Goal: Task Accomplishment & Management: Use online tool/utility

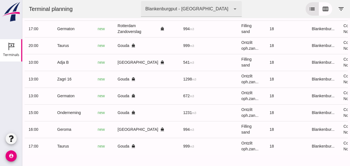
scroll to position [0, 149]
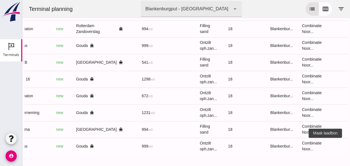
click at [350, 143] on icon "receipt_long" at bounding box center [352, 145] width 5 height 5
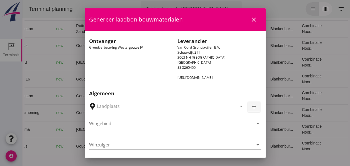
type input "Loswal Fa. J. Bos&Zonen, [GEOGRAPHIC_DATA]"
type input "Taurus"
type input "Rianne"
type input "999"
type input "Ontzilt oph.zand [75] (6120)"
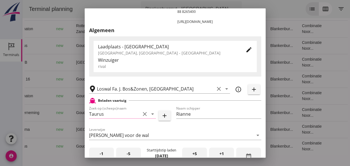
scroll to position [111, 0]
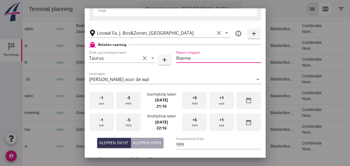
click at [194, 58] on input "Rianne" at bounding box center [218, 58] width 85 height 9
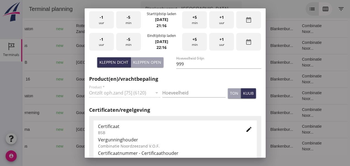
scroll to position [223, 0]
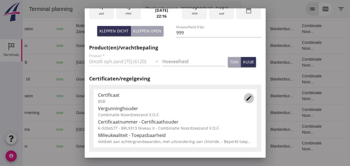
click at [246, 97] on icon "edit" at bounding box center [249, 97] width 7 height 7
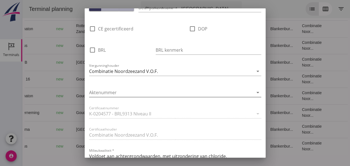
scroll to position [390, 0]
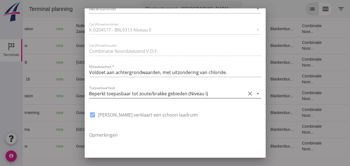
click at [255, 94] on icon "arrow_drop_down" at bounding box center [258, 93] width 7 height 7
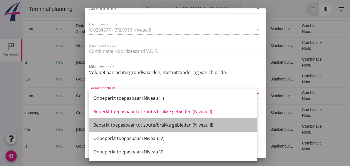
click at [210, 124] on div "Beperkt toepasbaar tot zoute/brakke gebieden (Niveau II)" at bounding box center [172, 124] width 159 height 7
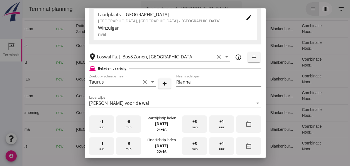
scroll to position [0, 0]
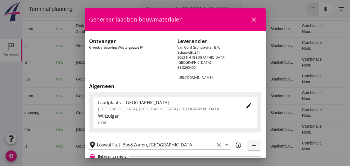
click at [251, 21] on icon "close" at bounding box center [254, 19] width 7 height 7
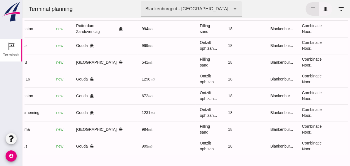
click at [322, 8] on icon "calendar_view_week" at bounding box center [325, 9] width 7 height 7
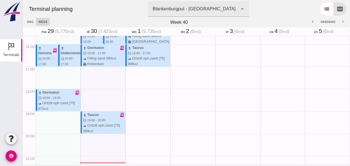
scroll to position [406, 0]
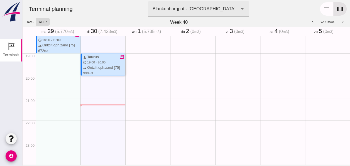
click at [120, 57] on icon "receipt_long" at bounding box center [122, 56] width 5 height 5
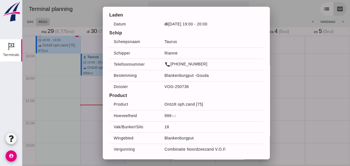
scroll to position [0, 0]
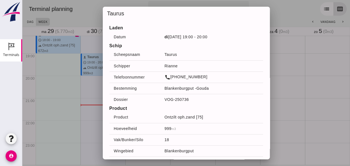
click at [300, 56] on div at bounding box center [186, 83] width 328 height 166
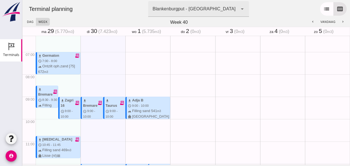
scroll to position [127, 0]
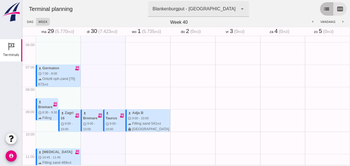
click at [323, 12] on button "list" at bounding box center [326, 8] width 13 height 13
